Goal: Transaction & Acquisition: Purchase product/service

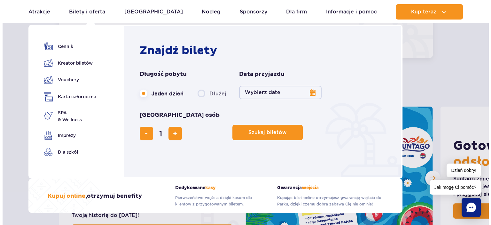
scroll to position [192, 0]
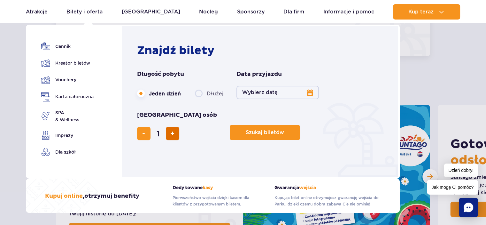
click at [175, 133] on span "dodaj bilet" at bounding box center [172, 133] width 4 height 0
type input "2"
click at [175, 133] on span "dodaj bilet" at bounding box center [172, 133] width 4 height 0
type input "3"
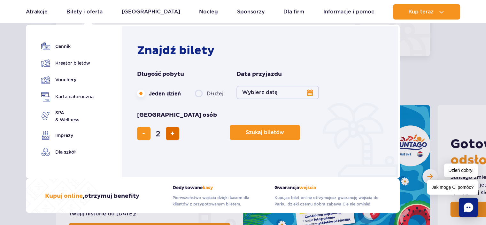
type input "3"
click at [175, 133] on span "dodaj bilet" at bounding box center [172, 133] width 4 height 0
type input "4"
click at [309, 92] on button "Wybierz datę" at bounding box center [278, 92] width 82 height 13
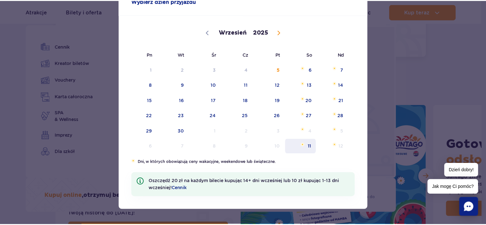
scroll to position [40, 0]
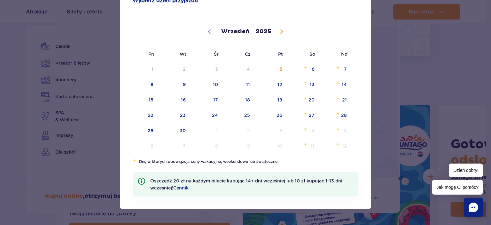
click at [279, 30] on icon at bounding box center [281, 31] width 4 height 4
click at [279, 29] on icon at bounding box center [281, 31] width 4 height 4
select select "10"
click at [306, 100] on span "15" at bounding box center [303, 99] width 32 height 15
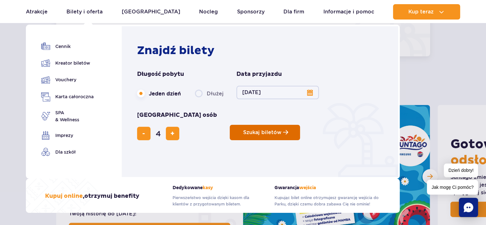
click at [230, 125] on button "Szukaj biletów" at bounding box center [265, 132] width 70 height 15
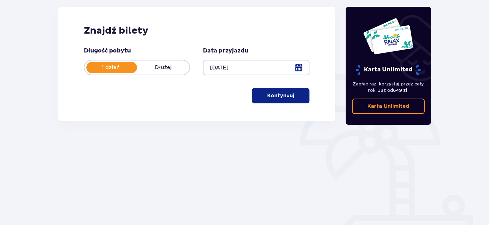
scroll to position [101, 0]
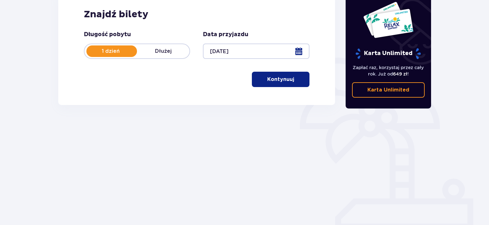
click at [280, 80] on p "Kontynuuj" at bounding box center [280, 79] width 27 height 7
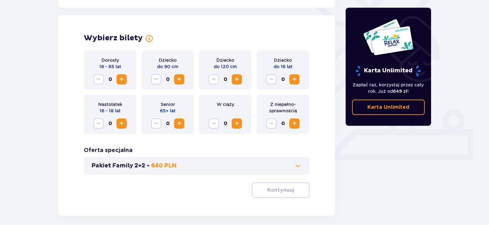
scroll to position [178, 0]
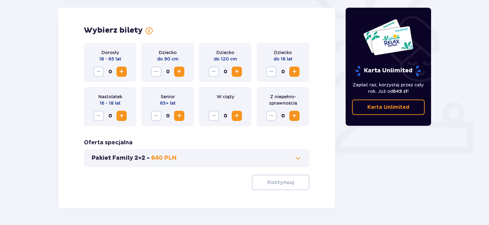
click at [296, 71] on span "Increase" at bounding box center [294, 72] width 8 height 8
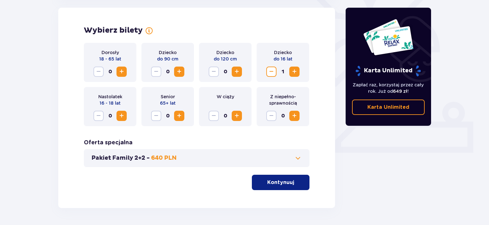
click at [296, 71] on span "Increase" at bounding box center [294, 72] width 8 height 8
click at [122, 71] on span "Increase" at bounding box center [122, 72] width 8 height 8
click at [283, 184] on p "Kontynuuj" at bounding box center [280, 182] width 27 height 7
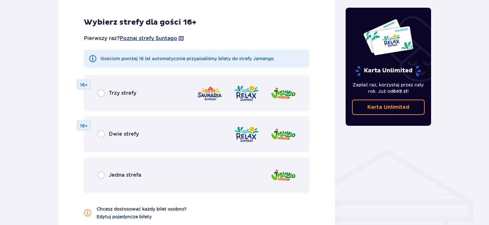
scroll to position [355, 0]
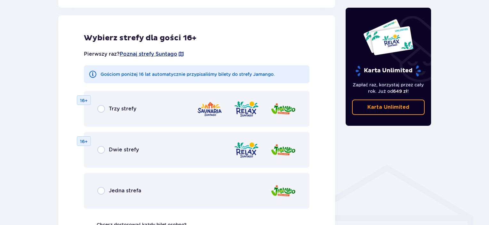
click at [105, 109] on div "Trzy strefy" at bounding box center [116, 109] width 39 height 8
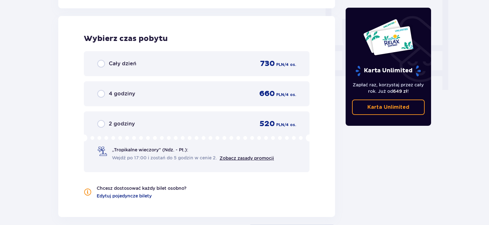
scroll to position [556, 0]
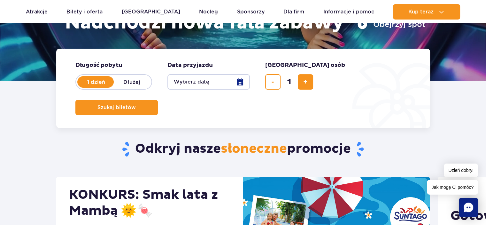
scroll to position [64, 0]
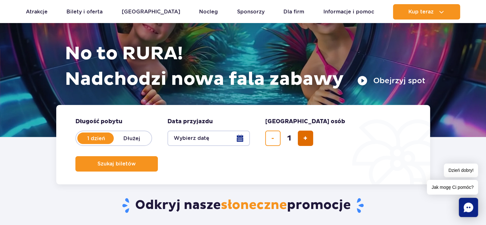
click at [306, 138] on span "dodaj bilet" at bounding box center [305, 138] width 4 height 0
type input "4"
click at [220, 137] on button "Wybierz datę" at bounding box center [209, 137] width 82 height 15
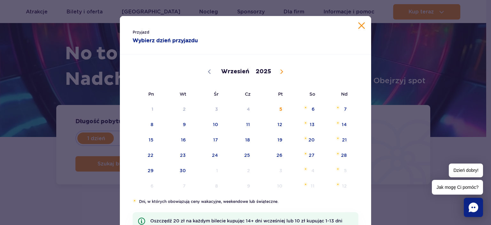
click at [279, 73] on icon at bounding box center [281, 71] width 4 height 4
select select "10"
click at [314, 142] on span "15" at bounding box center [303, 139] width 32 height 15
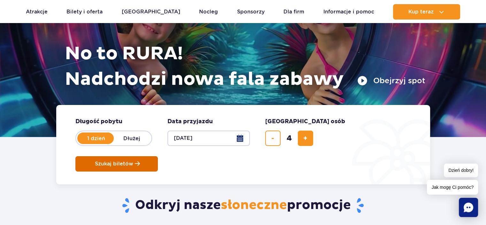
click at [133, 161] on span "Szukaj biletów" at bounding box center [114, 164] width 38 height 6
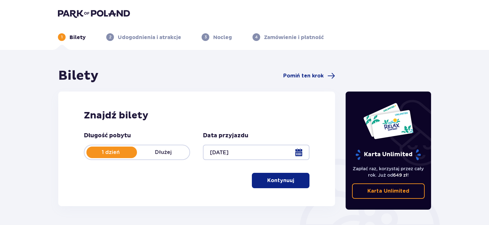
click at [275, 179] on p "Kontynuuj" at bounding box center [280, 180] width 27 height 7
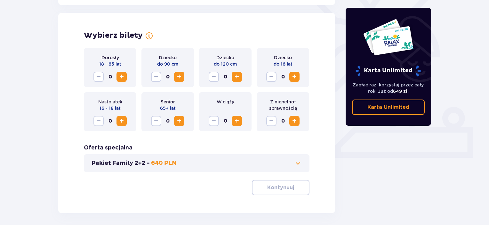
scroll to position [178, 0]
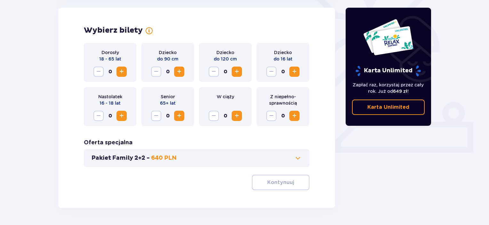
click at [293, 72] on span "Increase" at bounding box center [294, 72] width 8 height 8
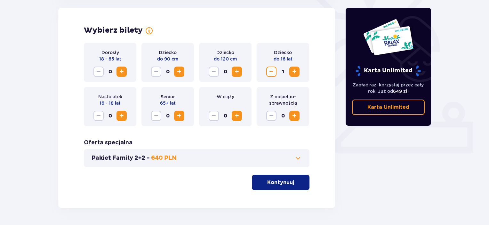
click at [293, 72] on span "Increase" at bounding box center [294, 72] width 8 height 8
click at [121, 70] on span "Increase" at bounding box center [122, 72] width 8 height 8
click at [299, 154] on span at bounding box center [298, 158] width 8 height 8
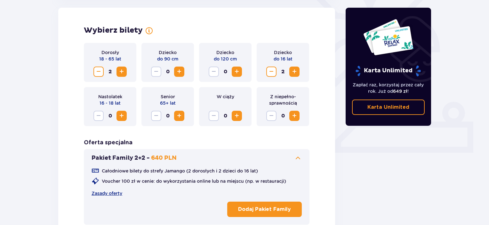
click at [266, 210] on p "Dodaj Pakiet Family" at bounding box center [264, 209] width 53 height 7
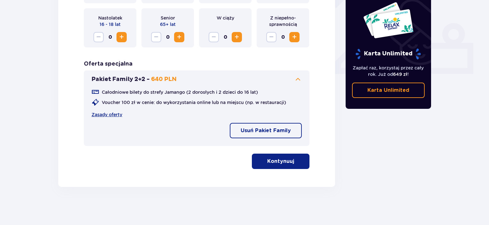
scroll to position [257, 0]
click at [267, 163] on p "Kontynuuj" at bounding box center [280, 160] width 27 height 7
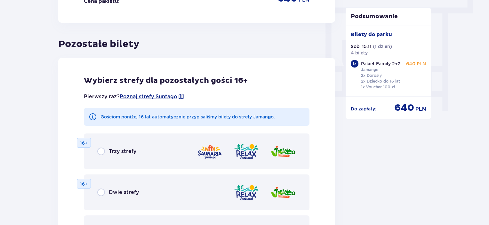
scroll to position [580, 0]
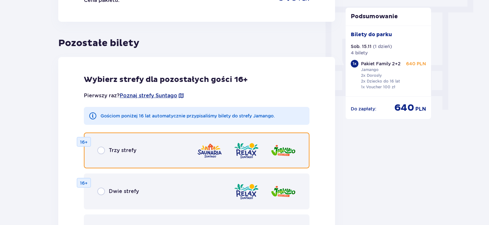
click at [103, 150] on input "radio" at bounding box center [101, 150] width 8 height 8
radio input "true"
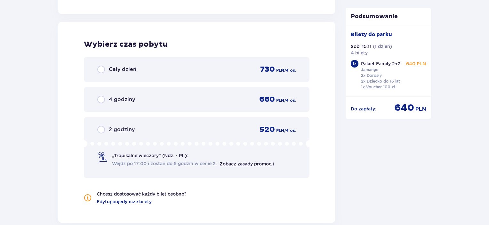
scroll to position [866, 0]
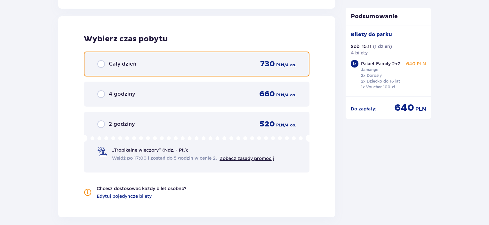
click at [101, 65] on input "radio" at bounding box center [101, 64] width 8 height 8
radio input "true"
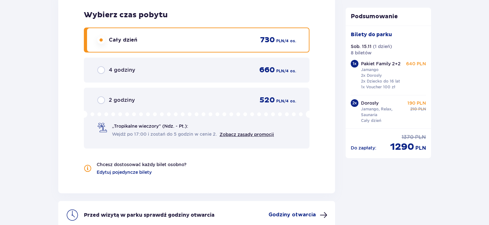
scroll to position [858, 0]
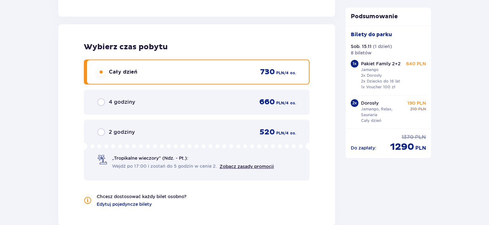
click at [103, 69] on input "radio" at bounding box center [101, 72] width 8 height 8
click at [101, 71] on input "radio" at bounding box center [101, 72] width 8 height 8
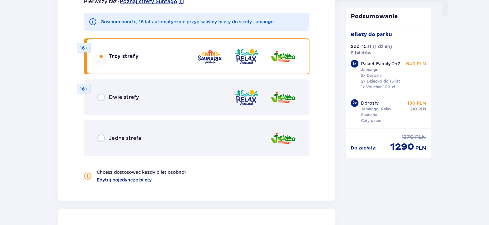
scroll to position [634, 0]
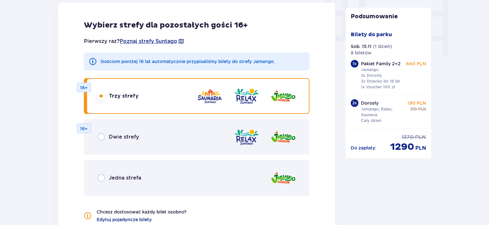
click at [101, 94] on input "radio" at bounding box center [101, 96] width 8 height 8
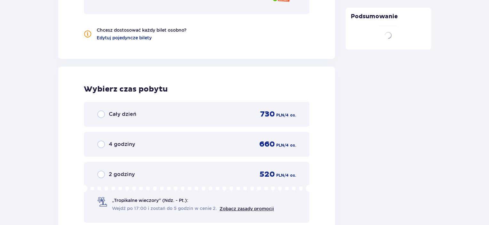
click at [100, 96] on div "Wybierz strefy dla pozostałych gości 16+ Pierwszy raz? Poznaj strefy Suntago Go…" at bounding box center [196, 40] width 277 height 454
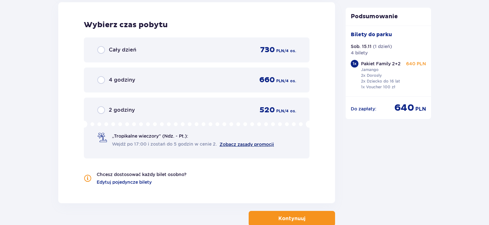
scroll to position [918, 0]
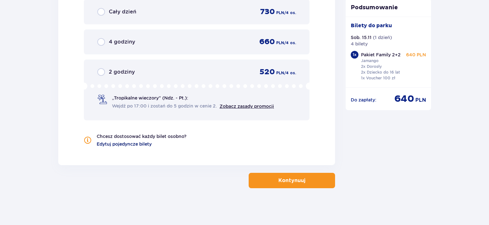
click at [118, 144] on span "Edytuj pojedyncze bilety" at bounding box center [124, 144] width 55 height 6
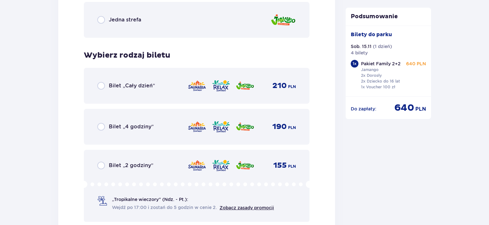
scroll to position [817, 0]
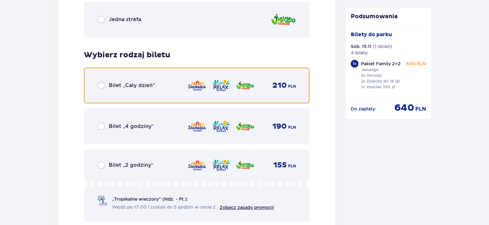
click at [101, 84] on input "radio" at bounding box center [101, 86] width 8 height 8
radio input "true"
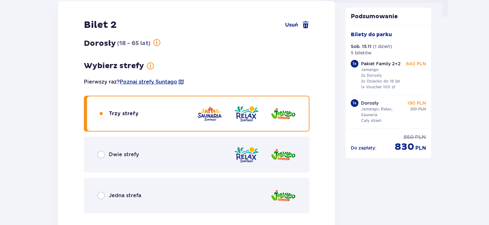
scroll to position [729, 0]
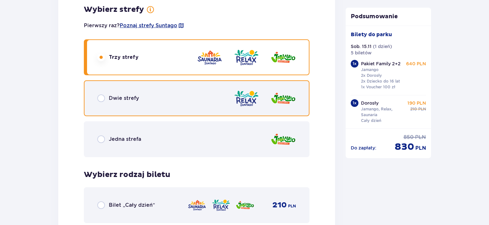
click at [101, 96] on input "radio" at bounding box center [101, 98] width 8 height 8
radio input "true"
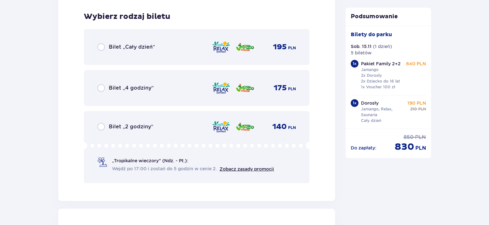
scroll to position [890, 0]
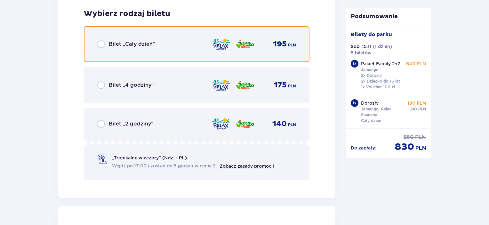
drag, startPoint x: 101, startPoint y: 42, endPoint x: 135, endPoint y: 71, distance: 44.2
click at [101, 42] on input "radio" at bounding box center [101, 44] width 8 height 8
radio input "true"
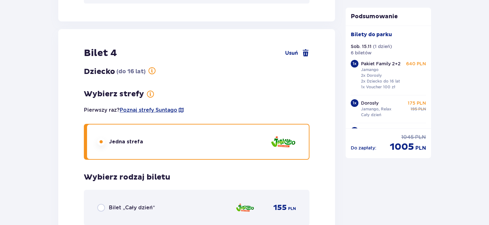
scroll to position [1081, 0]
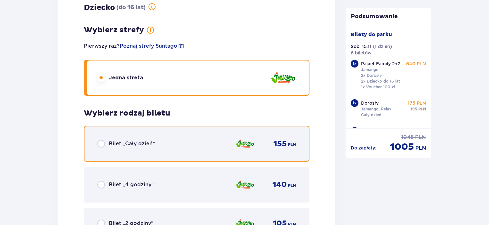
click at [101, 140] on input "radio" at bounding box center [101, 144] width 8 height 8
radio input "true"
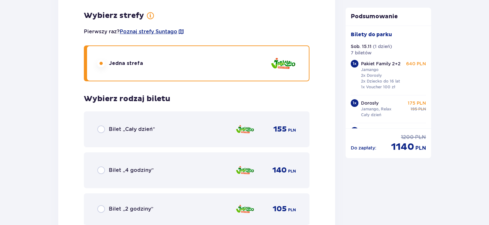
scroll to position [809, 0]
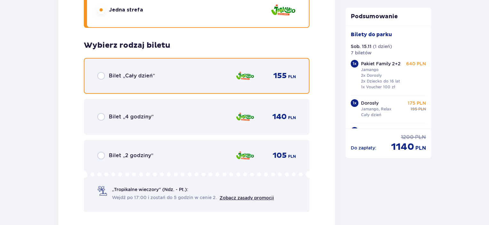
click at [101, 75] on input "radio" at bounding box center [101, 76] width 8 height 8
radio input "true"
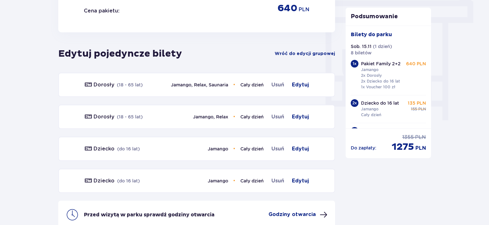
scroll to position [569, 0]
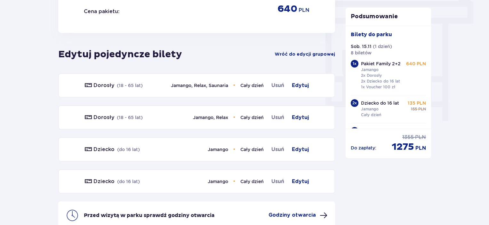
click at [355, 62] on div "1 x" at bounding box center [354, 64] width 8 height 8
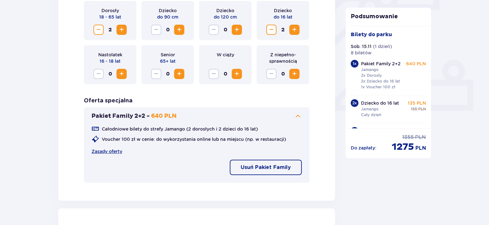
scroll to position [224, 0]
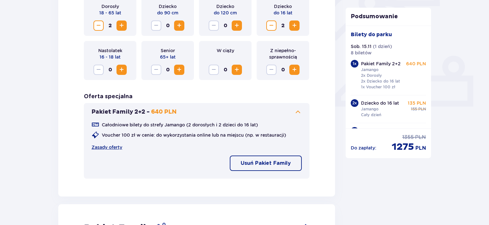
click at [278, 162] on p "Usuń Pakiet Family" at bounding box center [265, 163] width 50 height 7
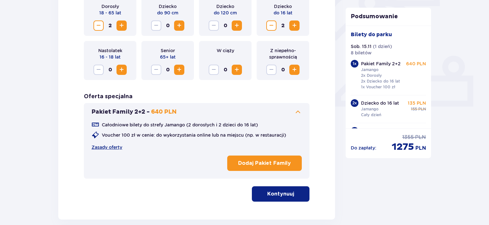
click at [294, 187] on button "Kontynuuj" at bounding box center [281, 193] width 58 height 15
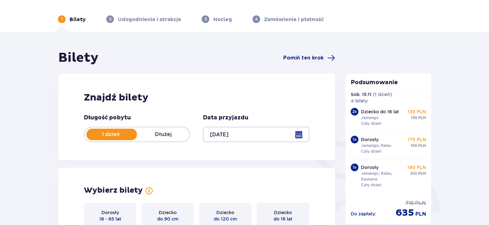
scroll to position [0, 0]
